Goal: Answer question/provide support: Share knowledge or assist other users

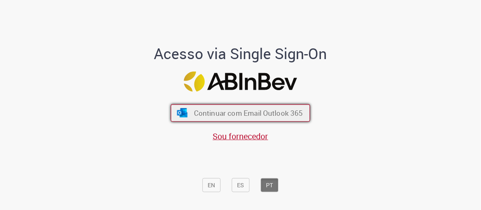
click at [267, 109] on span "Continuar com Email Outlook 365" at bounding box center [248, 113] width 109 height 10
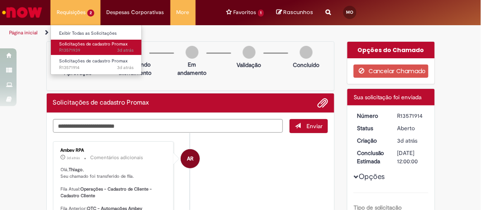
click at [96, 45] on span "Solicitações de cadastro Promax" at bounding box center [93, 44] width 69 height 6
click at [91, 49] on span "3d atrás 3 dias atrás R13571939" at bounding box center [96, 50] width 74 height 7
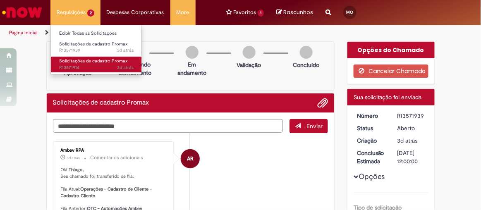
click at [86, 62] on span "Solicitações de cadastro Promax" at bounding box center [93, 61] width 69 height 6
click at [95, 63] on span "Solicitações de cadastro Promax" at bounding box center [93, 61] width 69 height 6
click at [97, 62] on span "Solicitações de cadastro Promax" at bounding box center [93, 61] width 69 height 6
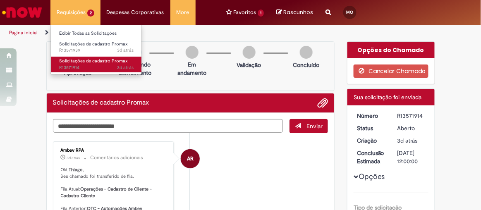
click at [97, 62] on span "Solicitações de cadastro Promax" at bounding box center [93, 61] width 69 height 6
click at [98, 60] on span "Solicitações de cadastro Promax" at bounding box center [93, 61] width 69 height 6
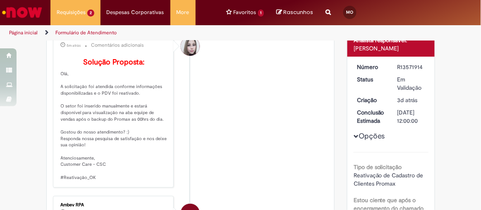
scroll to position [136, 0]
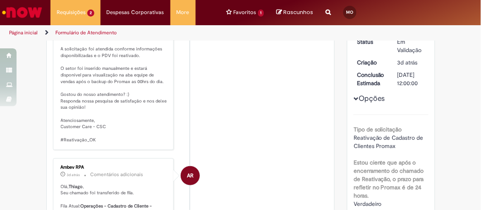
click at [354, 135] on span "Reativação de Cadastro de Clientes Promax" at bounding box center [388, 142] width 71 height 16
click at [353, 96] on span "Opções para R13571914" at bounding box center [355, 98] width 5 height 5
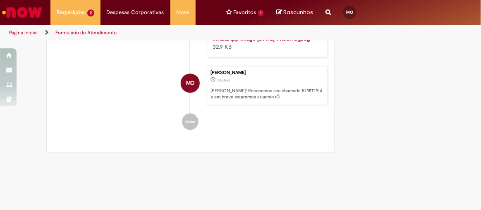
scroll to position [299, 0]
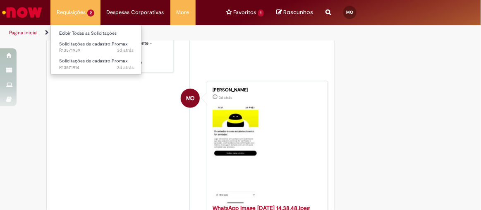
click at [70, 9] on li "Requisições 2 Exibir Todas as Solicitações Solicitações de cadastro Promax 3d a…" at bounding box center [75, 12] width 50 height 25
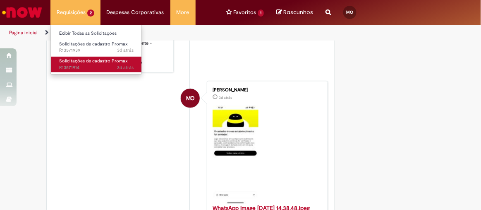
click at [93, 64] on link "Solicitações de cadastro Promax 3d atrás 3 dias atrás R13571914" at bounding box center [96, 64] width 91 height 15
click at [94, 63] on span "Solicitações de cadastro Promax" at bounding box center [93, 61] width 69 height 6
click at [95, 62] on span "Solicitações de cadastro Promax" at bounding box center [93, 61] width 69 height 6
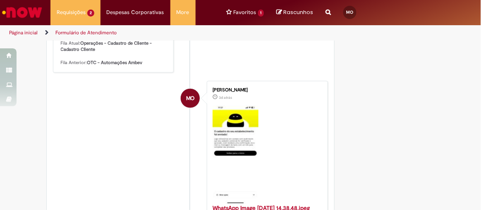
scroll to position [224, 0]
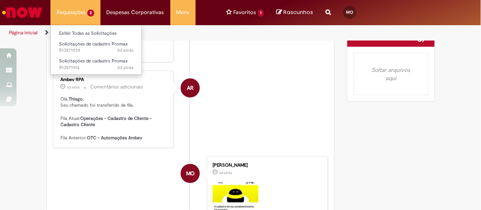
click at [83, 15] on li "Requisições 2 Exibir Todas as Solicitações Solicitações de cadastro Promax 3d a…" at bounding box center [75, 12] width 50 height 25
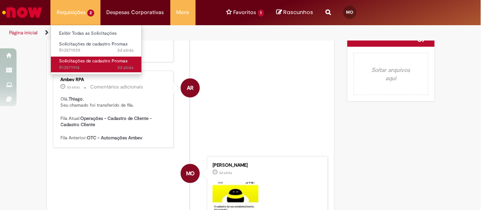
click at [103, 59] on span "Solicitações de cadastro Promax" at bounding box center [93, 61] width 69 height 6
click at [99, 59] on span "Solicitações de cadastro Promax" at bounding box center [93, 61] width 69 height 6
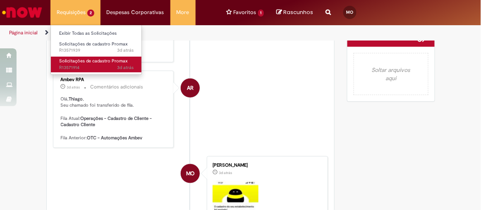
click at [99, 59] on span "Solicitações de cadastro Promax" at bounding box center [93, 61] width 69 height 6
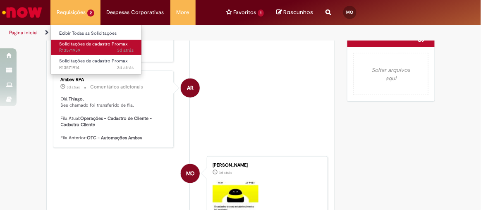
click at [87, 44] on span "Solicitações de cadastro Promax" at bounding box center [93, 44] width 69 height 6
click at [79, 43] on span "Solicitações de cadastro Promax" at bounding box center [93, 44] width 69 height 6
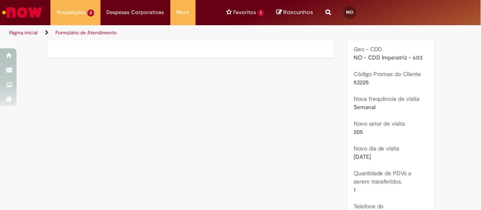
scroll to position [526, 0]
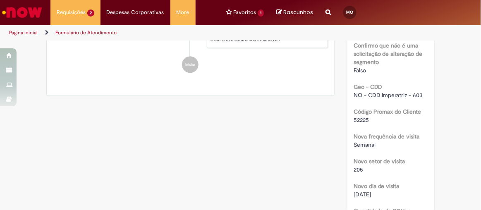
click at [358, 118] on span "52225" at bounding box center [360, 119] width 15 height 7
copy div "52225"
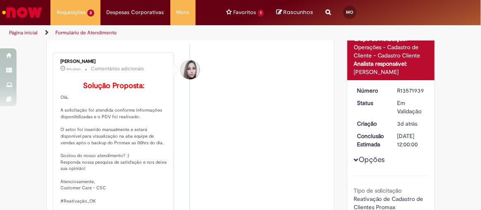
scroll to position [0, 0]
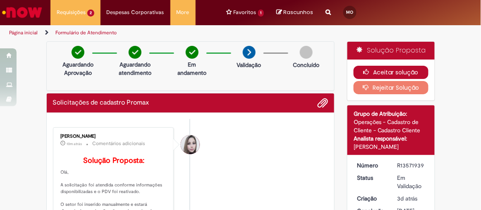
click at [375, 73] on button "Aceitar solução" at bounding box center [390, 72] width 75 height 13
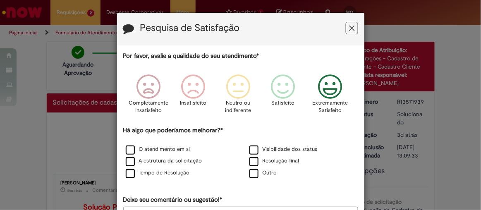
click at [321, 102] on p "Extremamente Satisfeito" at bounding box center [330, 106] width 36 height 15
click at [321, 86] on icon "Feedback" at bounding box center [329, 86] width 31 height 25
click at [129, 148] on label "O atendimento em si" at bounding box center [158, 149] width 64 height 8
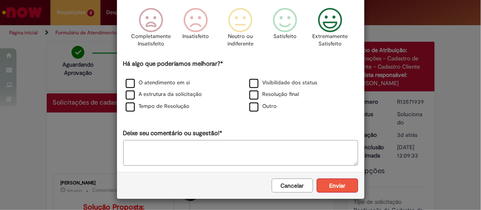
click at [328, 183] on button "Enviar" at bounding box center [337, 185] width 41 height 14
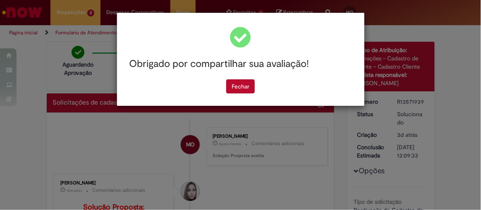
scroll to position [0, 0]
click at [247, 83] on button "Fechar" at bounding box center [240, 86] width 29 height 14
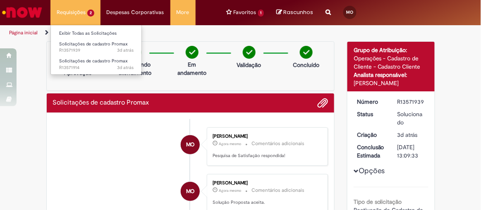
click at [67, 14] on li "Requisições 2 Exibir Todas as Solicitações Solicitações de cadastro Promax 3d a…" at bounding box center [75, 12] width 50 height 25
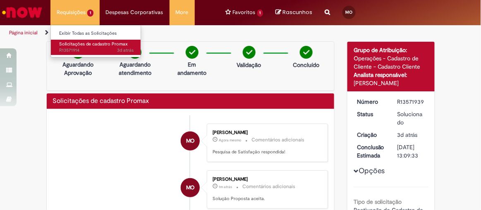
click at [81, 41] on span "Solicitações de cadastro Promax" at bounding box center [93, 44] width 69 height 6
click at [86, 42] on span "Solicitações de cadastro Promax" at bounding box center [93, 44] width 69 height 6
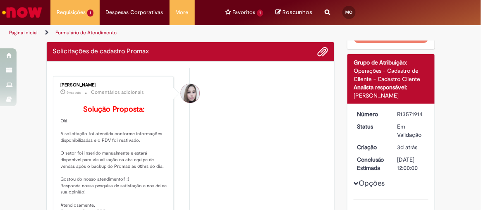
scroll to position [126, 0]
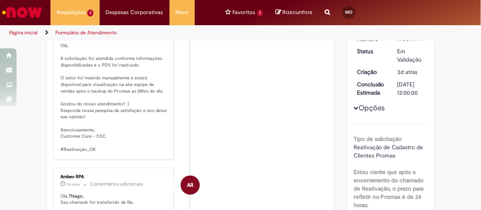
click at [353, 109] on span "Opções para R13571914" at bounding box center [355, 108] width 5 height 5
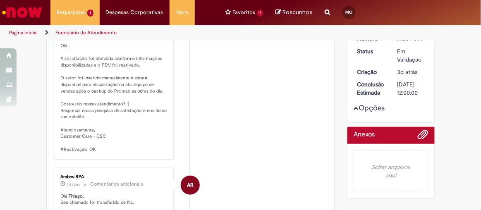
click at [353, 109] on span "Opções para R13571914" at bounding box center [355, 108] width 5 height 5
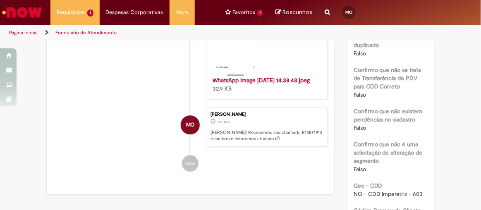
scroll to position [502, 0]
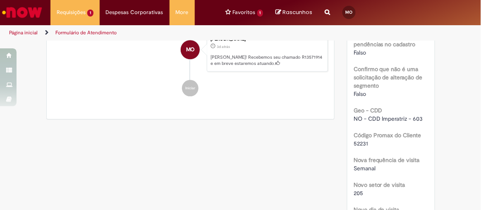
click at [357, 141] on span "52231" at bounding box center [360, 143] width 14 height 7
copy span "52231"
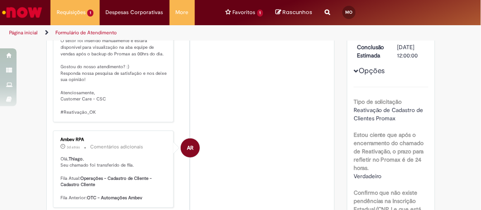
scroll to position [0, 0]
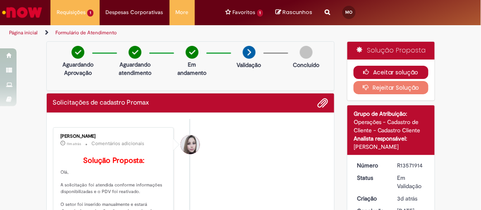
click at [373, 68] on button "Aceitar solução" at bounding box center [390, 72] width 75 height 13
click at [370, 70] on button "Aceitar solução" at bounding box center [390, 72] width 75 height 13
